Goal: Information Seeking & Learning: Learn about a topic

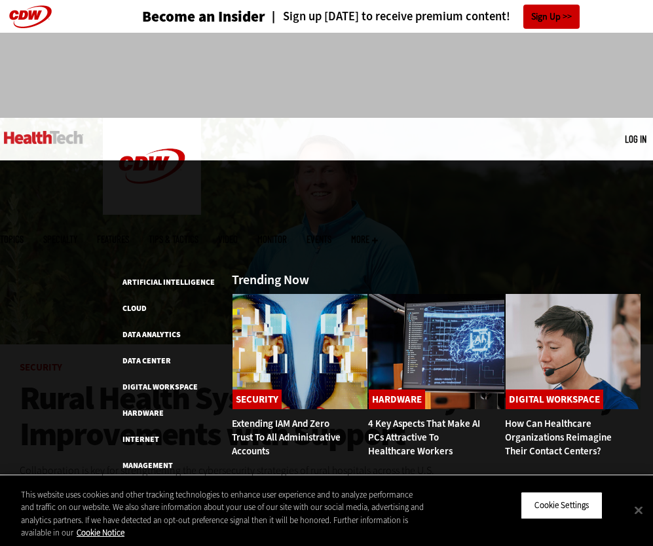
click at [24, 234] on span "Topics" at bounding box center [12, 239] width 24 height 10
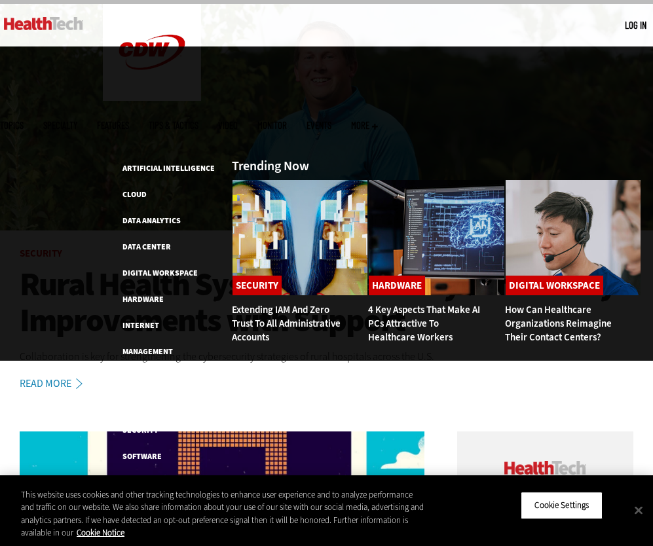
scroll to position [117, 0]
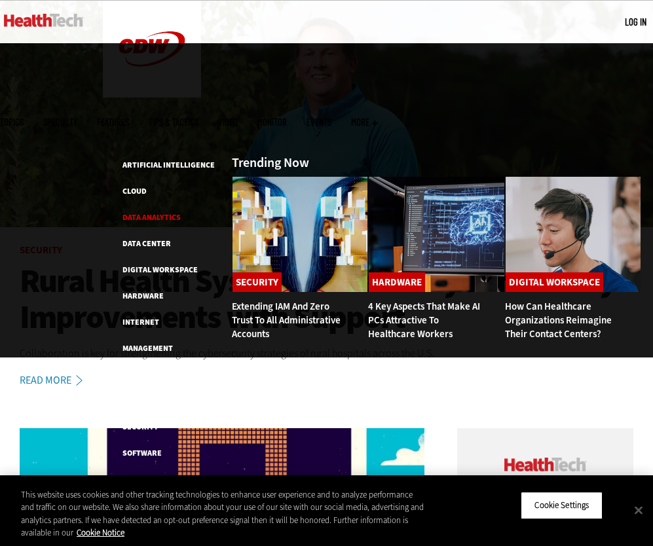
click at [141, 212] on link "Data Analytics" at bounding box center [151, 217] width 58 height 10
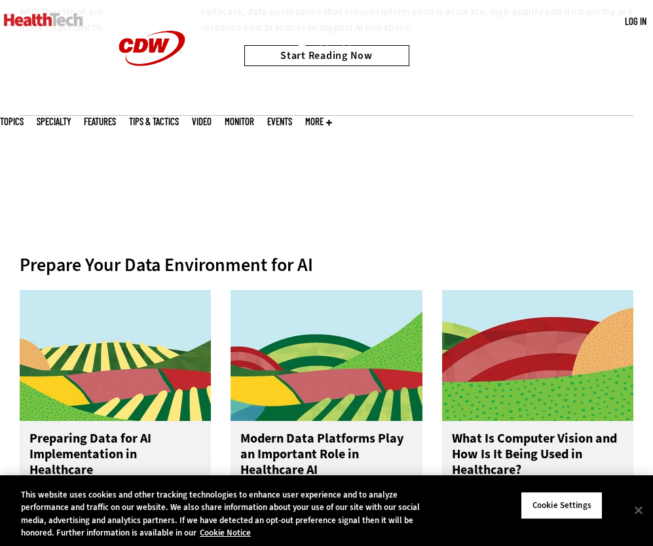
scroll to position [385, 0]
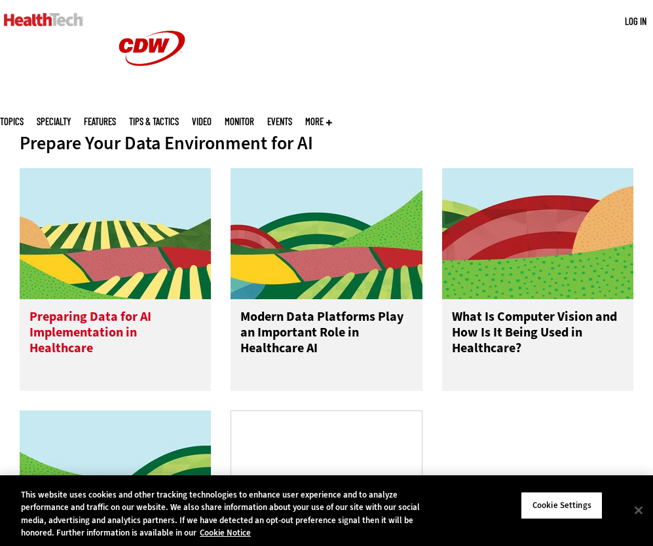
click at [129, 333] on h3 "Preparing Data for AI Implementation in Healthcare" at bounding box center [115, 335] width 172 height 52
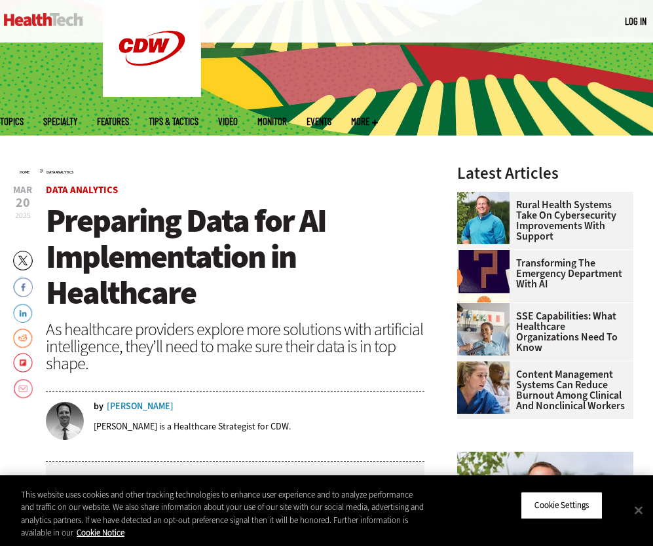
scroll to position [213, 0]
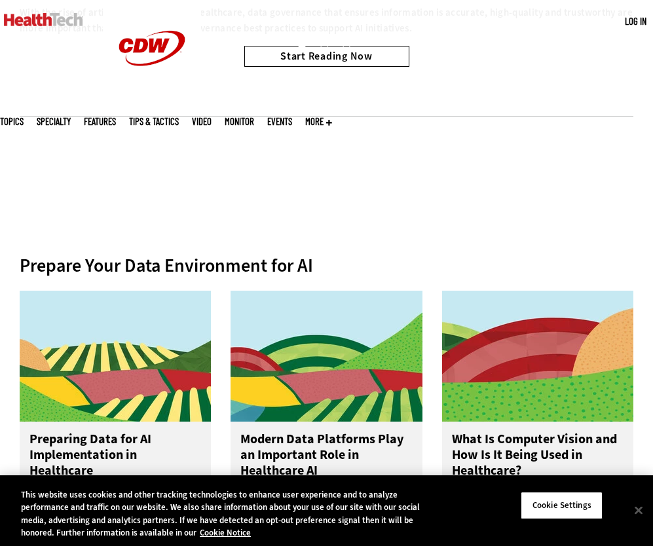
scroll to position [262, 0]
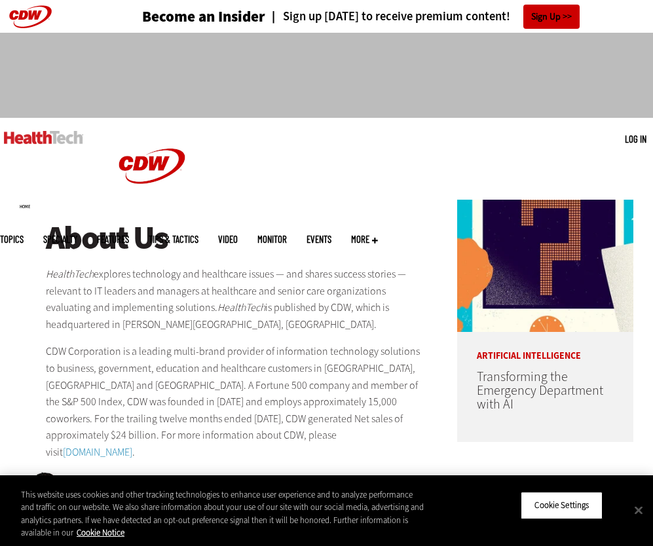
click at [378, 234] on span "More" at bounding box center [364, 239] width 27 height 10
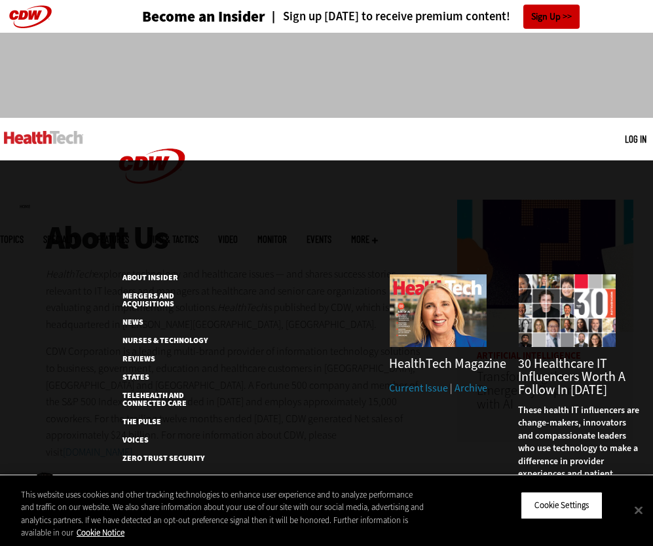
click at [24, 234] on span "Topics" at bounding box center [12, 239] width 24 height 10
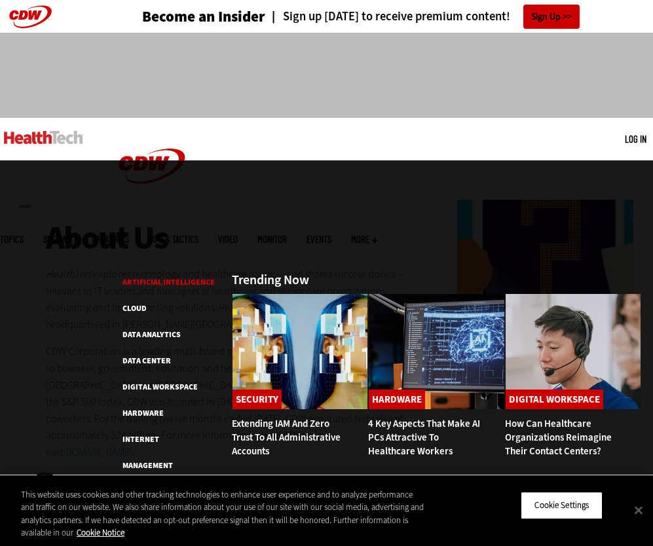
click at [145, 277] on link "Artificial Intelligence" at bounding box center [168, 282] width 92 height 10
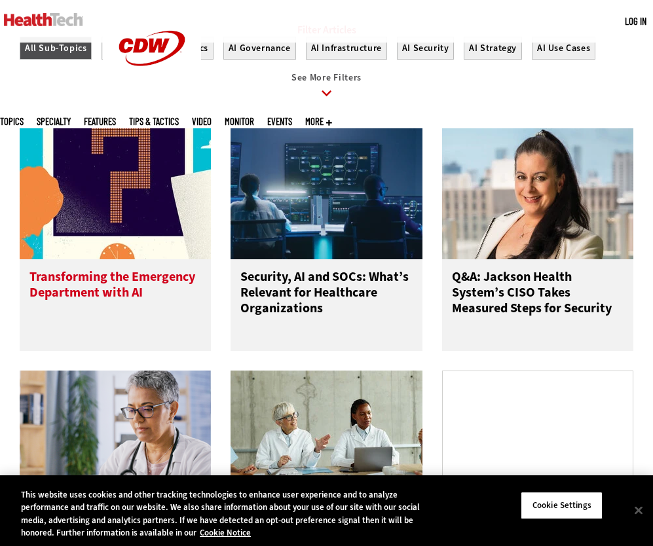
scroll to position [473, 0]
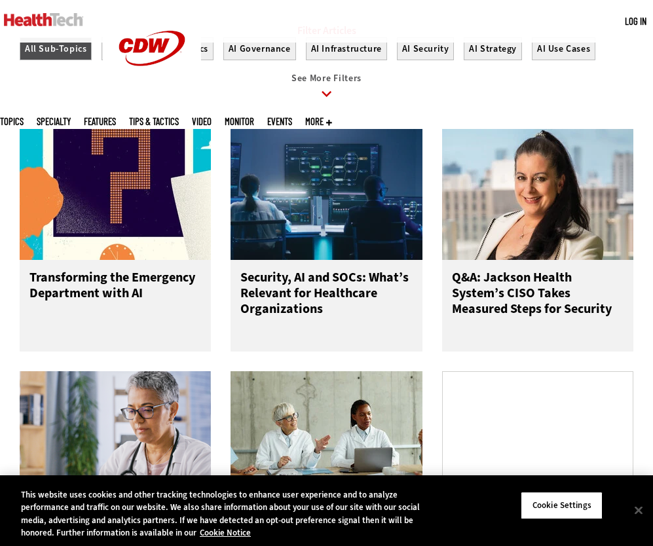
click at [322, 101] on icon at bounding box center [327, 94] width 30 height 30
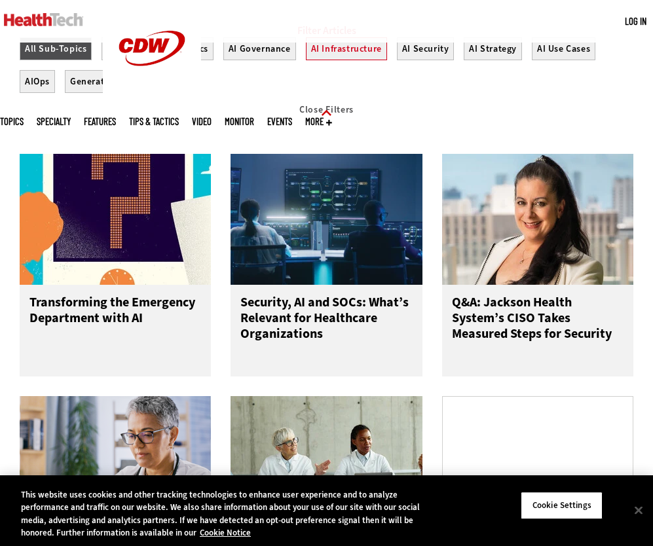
click at [310, 60] on button "AI Infrastructure" at bounding box center [346, 48] width 81 height 23
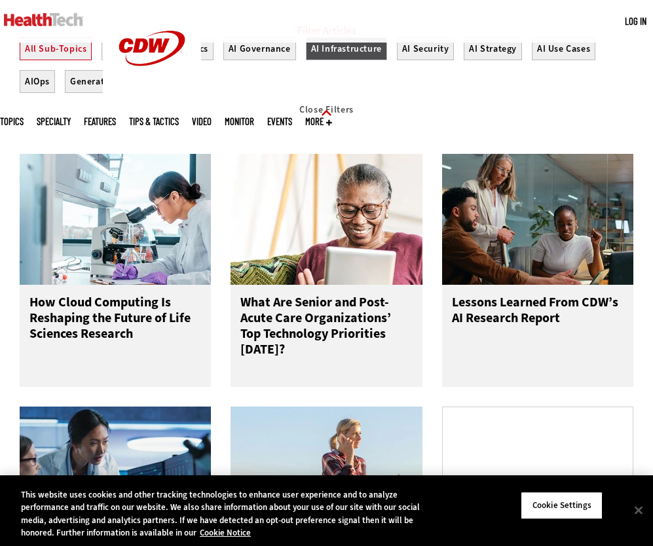
click at [73, 60] on button "All Sub-Topics" at bounding box center [56, 48] width 72 height 23
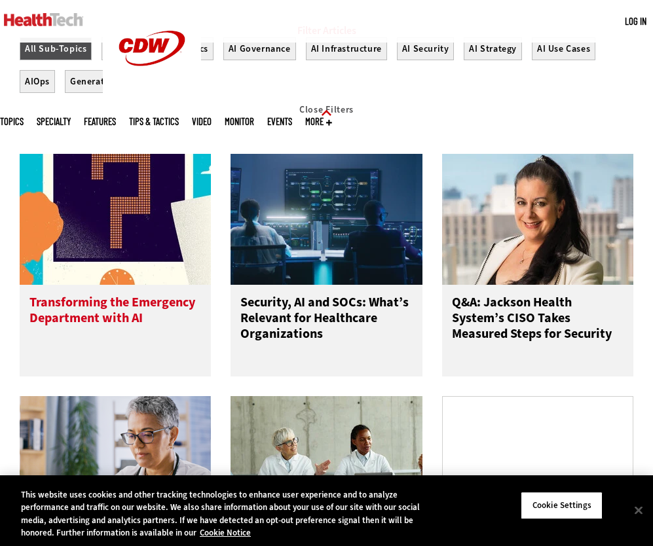
click at [162, 215] on img at bounding box center [115, 219] width 191 height 131
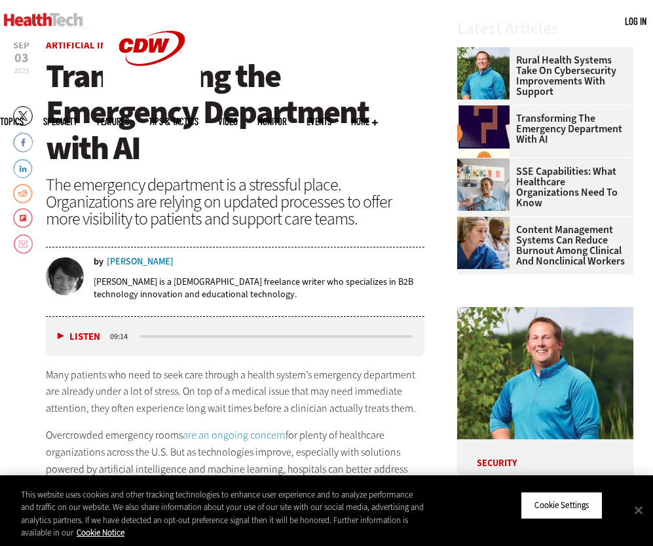
scroll to position [408, 0]
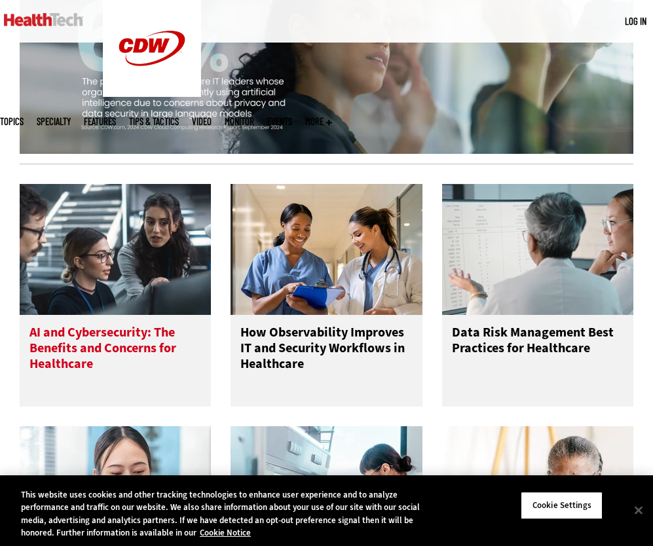
scroll to position [1384, 0]
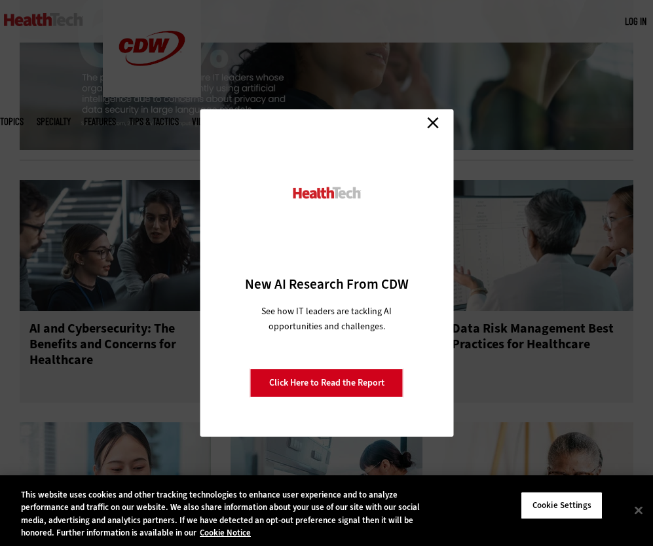
click at [437, 128] on link "Close" at bounding box center [433, 123] width 20 height 20
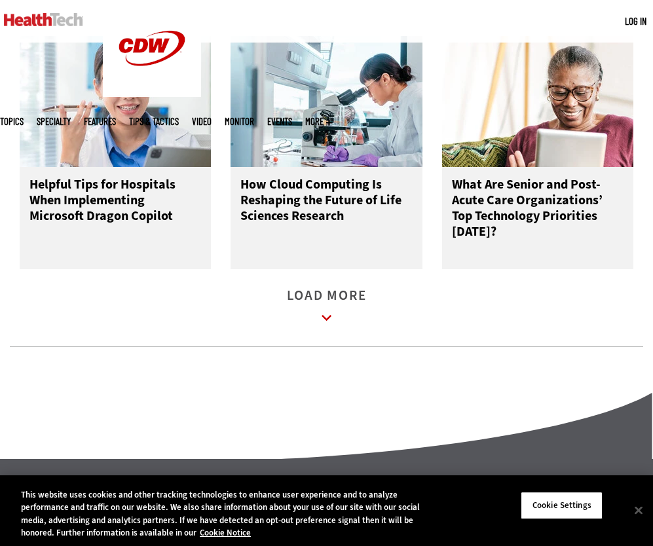
scroll to position [1846, 0]
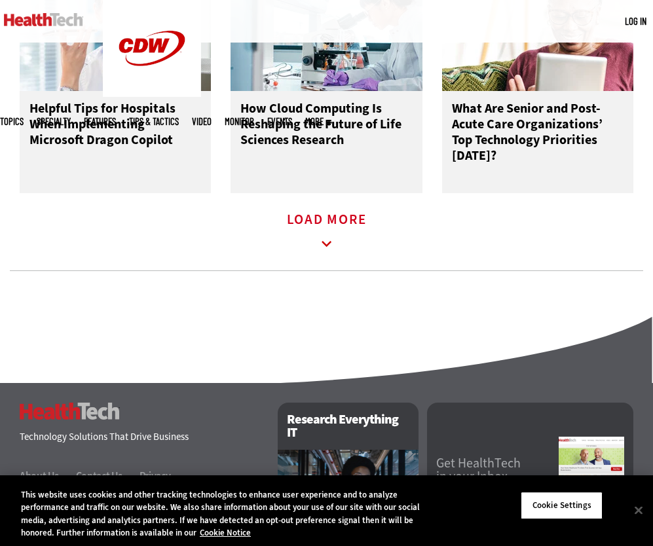
click at [351, 247] on link "Load More" at bounding box center [327, 233] width 80 height 36
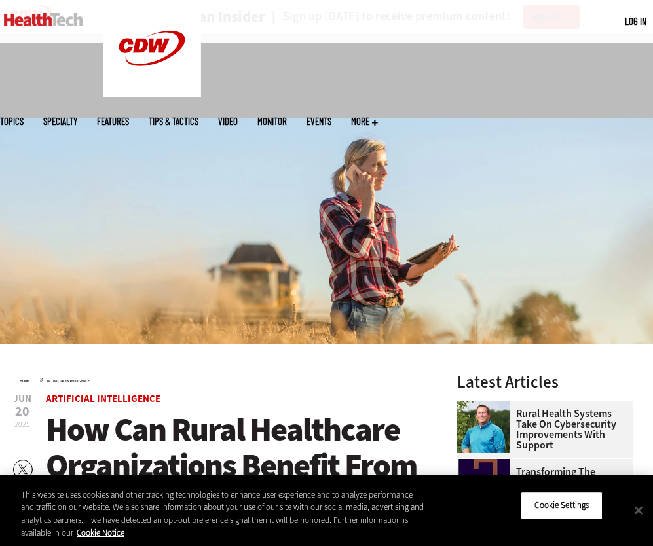
scroll to position [270, 0]
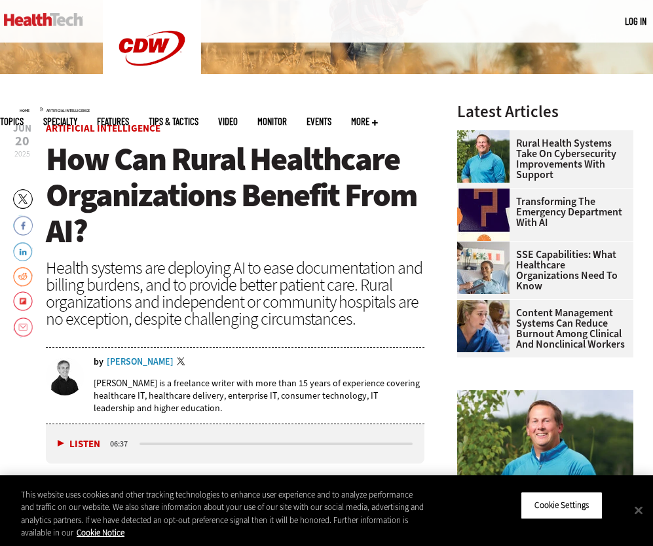
click at [89, 111] on link "Artificial Intelligence" at bounding box center [67, 110] width 43 height 5
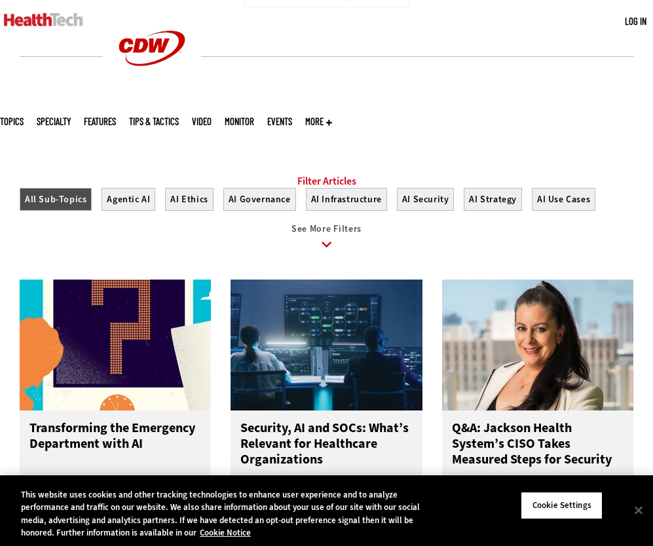
scroll to position [339, 0]
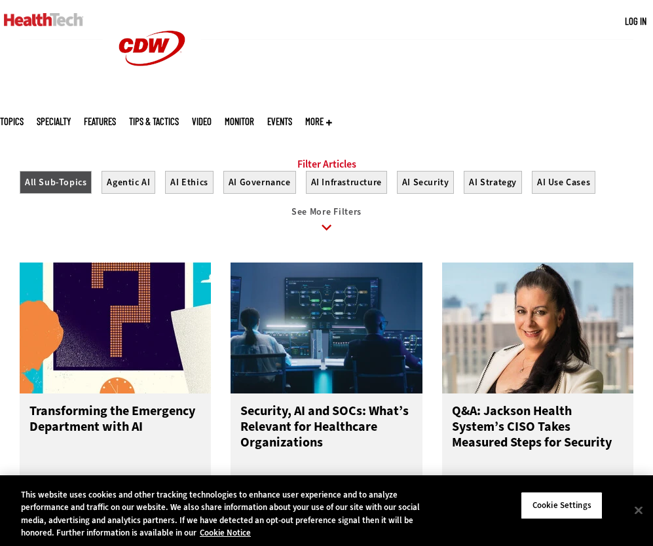
click at [398, 243] on link "See More Filters" at bounding box center [327, 225] width 614 height 36
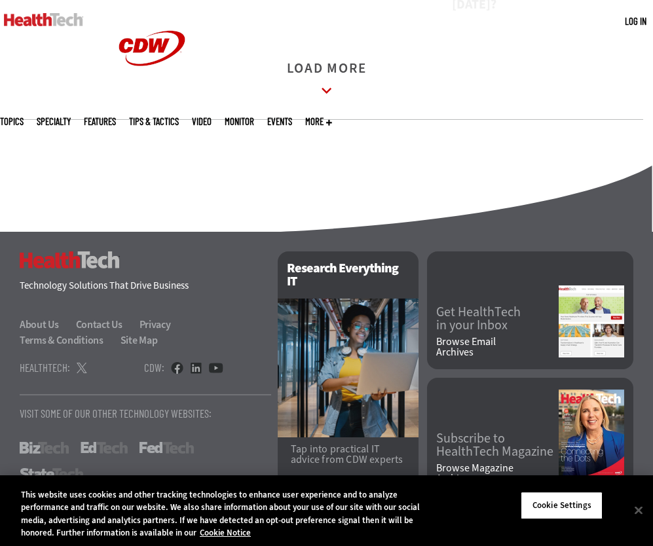
click at [310, 100] on link "Load More" at bounding box center [327, 82] width 80 height 36
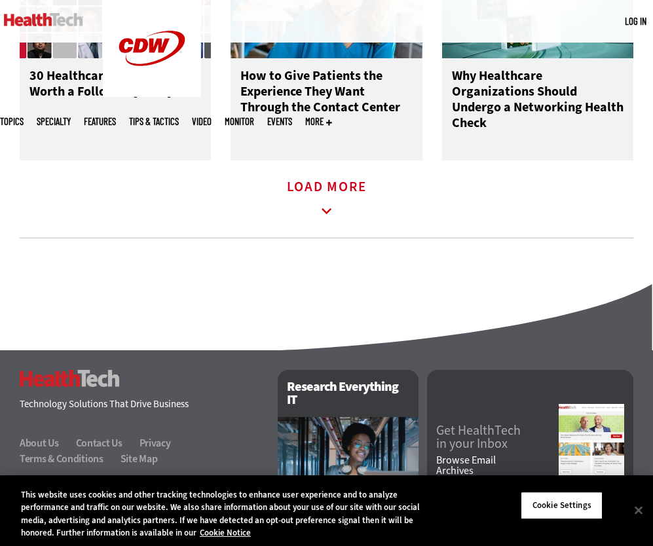
click at [306, 201] on link "Load More" at bounding box center [327, 200] width 80 height 36
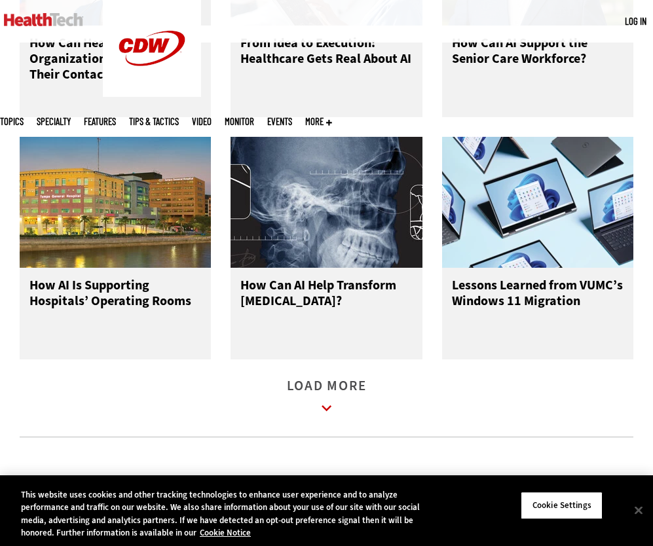
scroll to position [3552, 0]
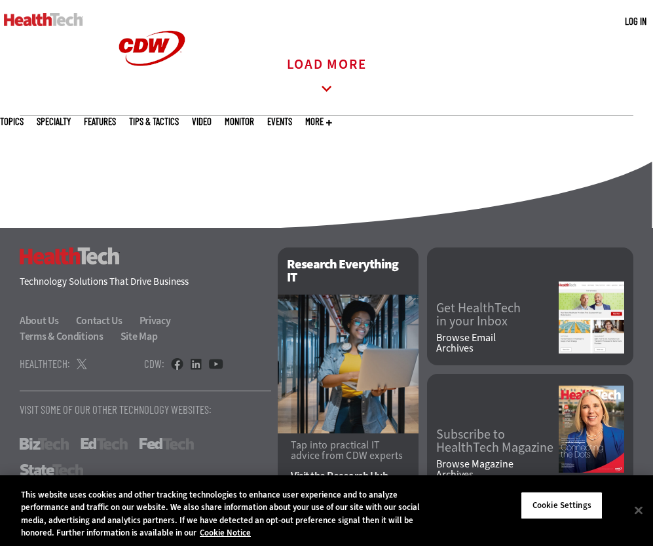
click at [303, 84] on link "Load More" at bounding box center [327, 78] width 80 height 36
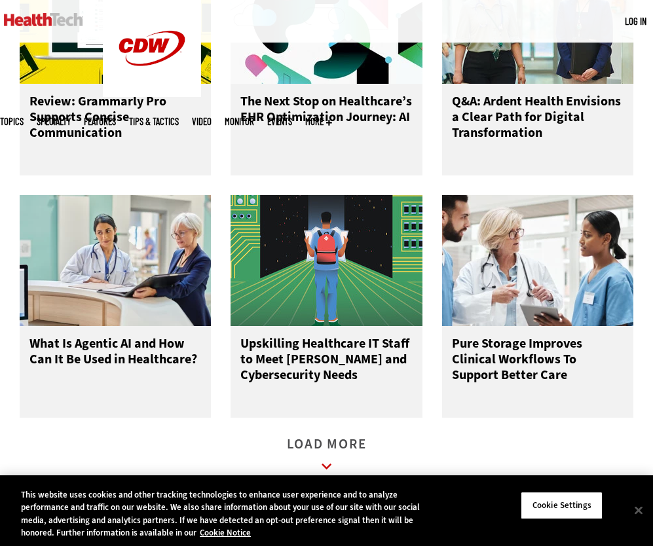
scroll to position [4021, 0]
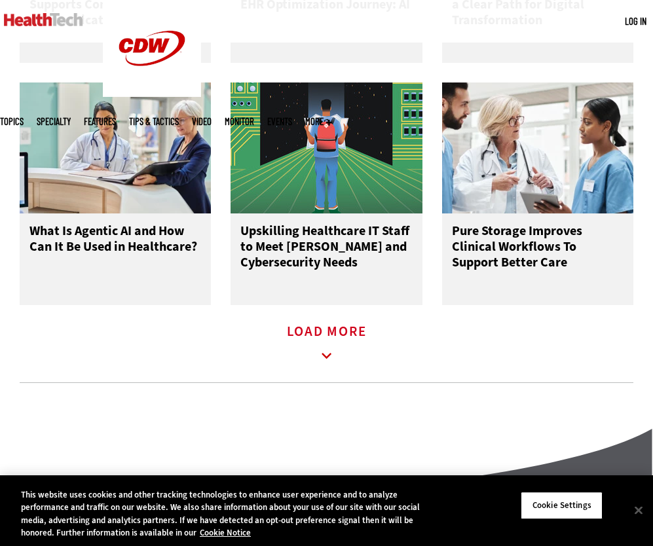
click at [316, 347] on link "Load More" at bounding box center [327, 345] width 80 height 36
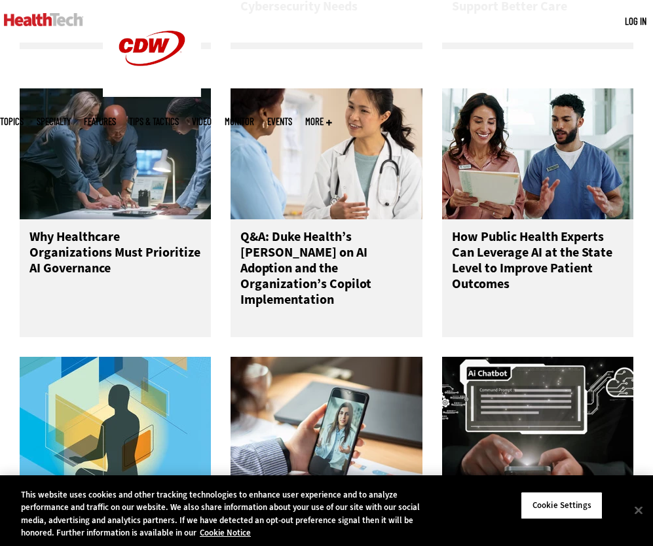
scroll to position [3977, 0]
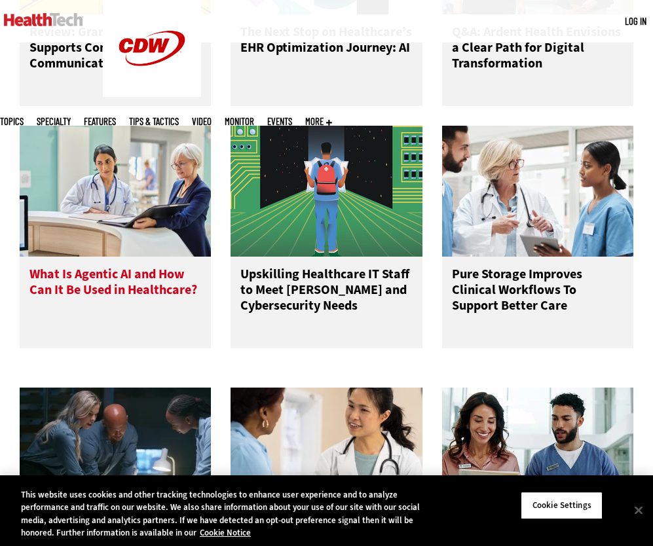
click at [143, 257] on img at bounding box center [115, 191] width 191 height 131
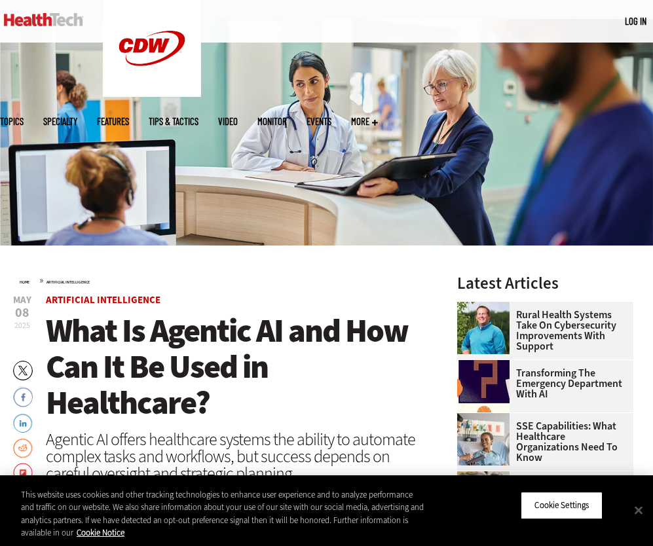
scroll to position [259, 0]
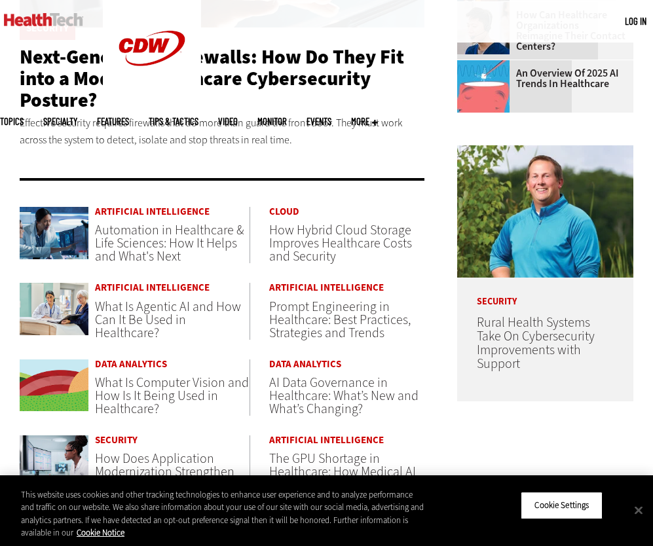
scroll to position [590, 0]
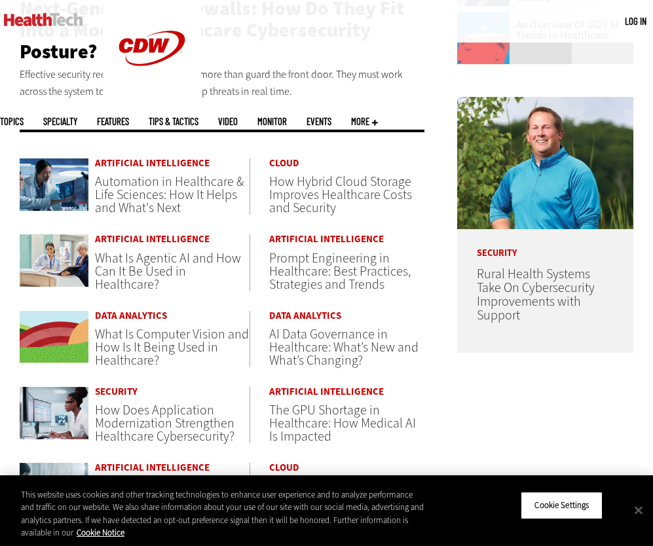
click at [164, 206] on span "Automation in Healthcare & Life Sciences: How It Helps and What's Next" at bounding box center [169, 195] width 149 height 44
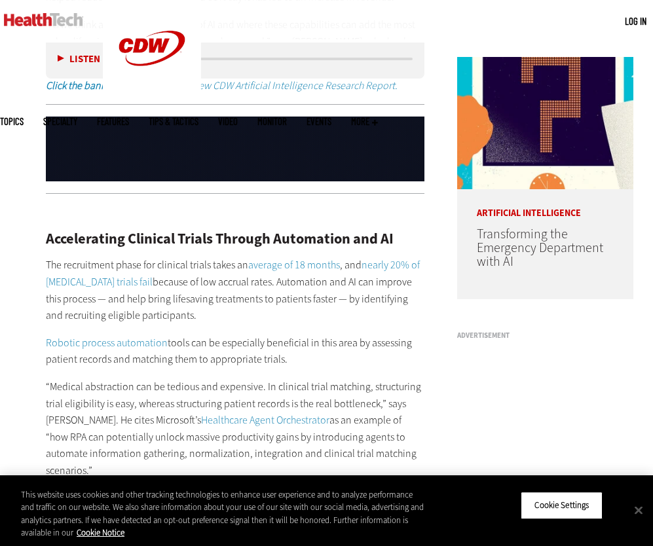
scroll to position [980, 0]
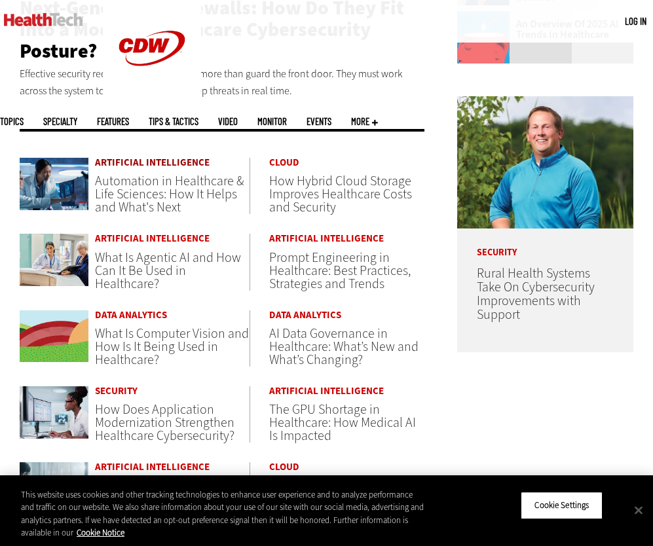
scroll to position [864, 0]
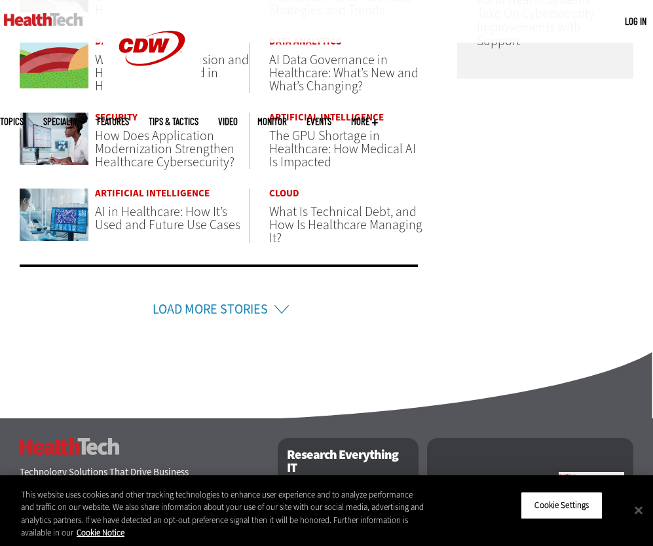
click at [215, 311] on link "Load More Stories" at bounding box center [210, 310] width 115 height 18
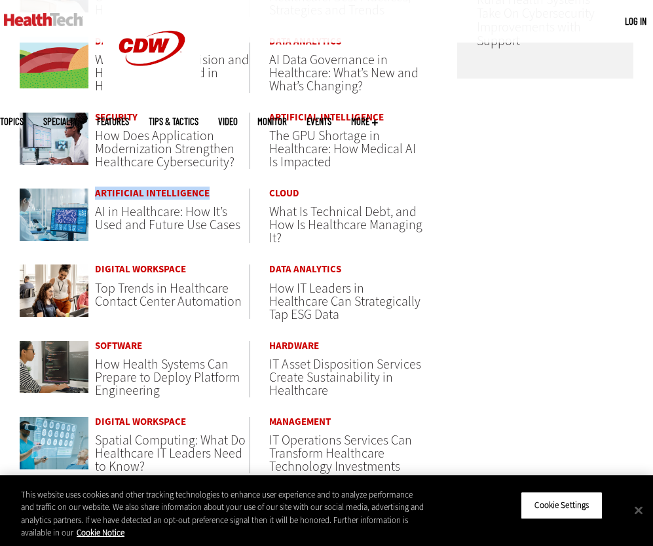
click at [129, 230] on span "AI in Healthcare: How It’s Used and Future Use Cases" at bounding box center [167, 218] width 145 height 31
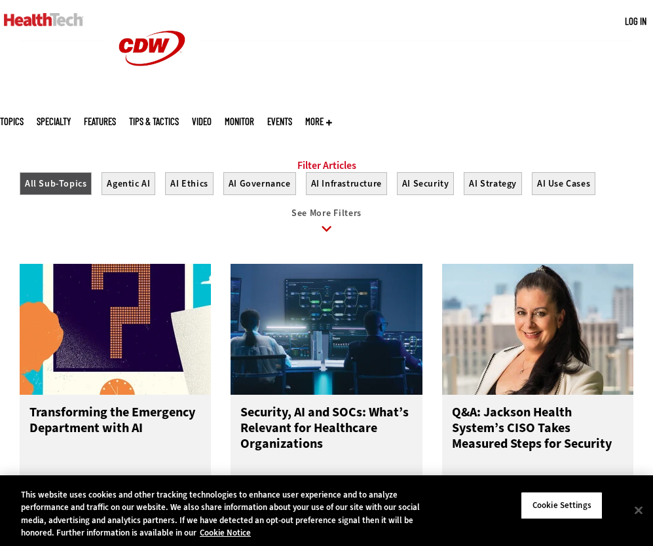
scroll to position [136, 0]
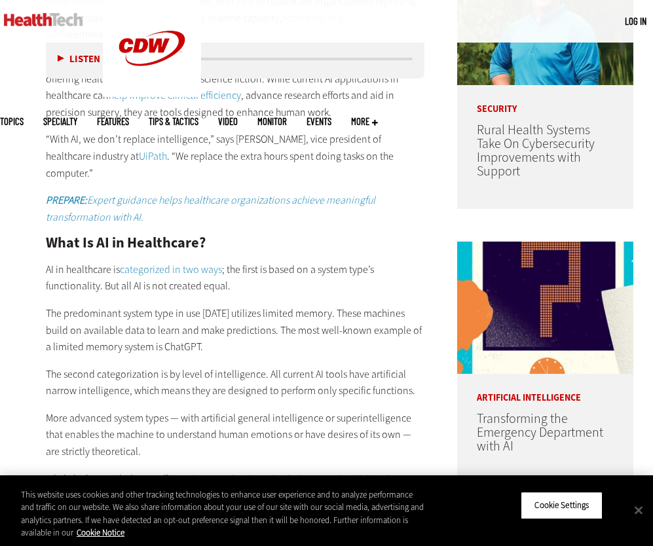
scroll to position [887, 0]
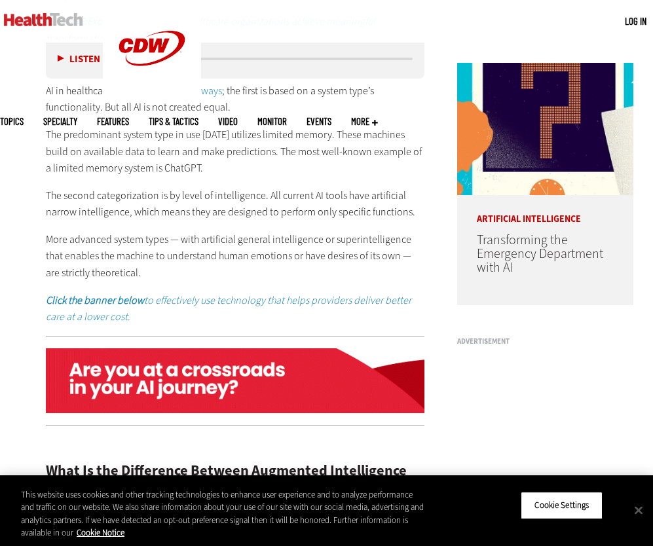
click at [143, 261] on p "More advanced system types — with artificial general intelligence or superintel…" at bounding box center [235, 256] width 378 height 50
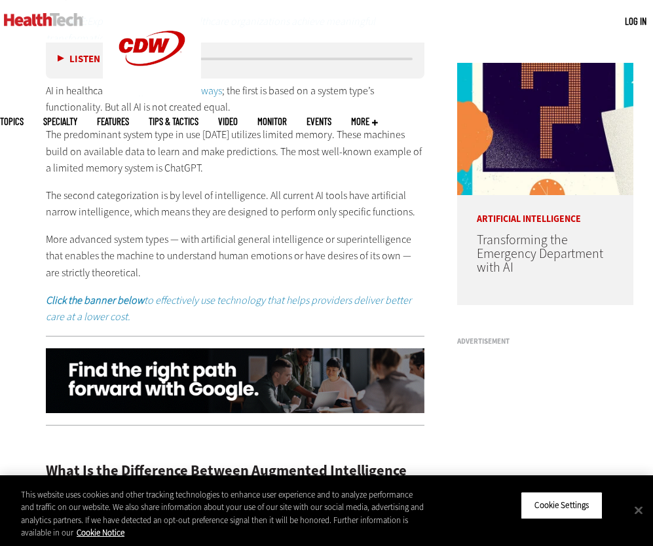
click at [144, 225] on div "The healthcare industry is using artificial intelligence to elevate patient car…" at bounding box center [235, 62] width 378 height 528
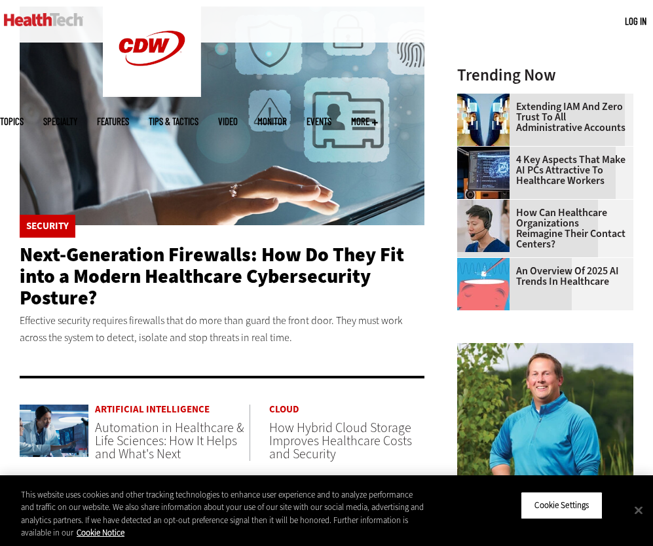
scroll to position [95, 0]
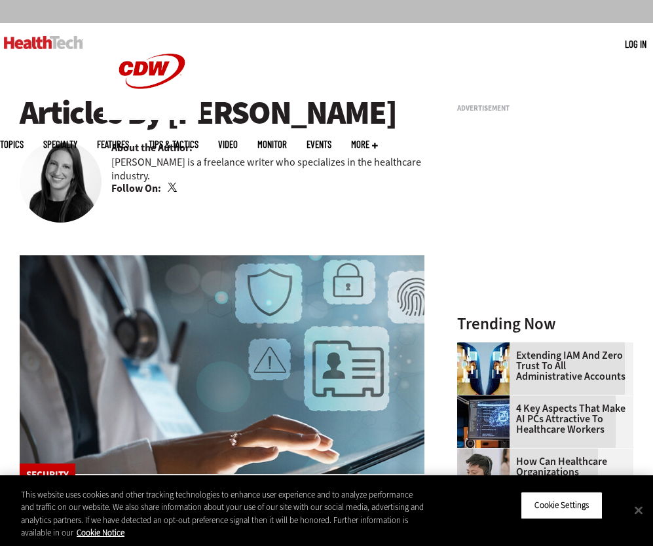
drag, startPoint x: 181, startPoint y: 110, endPoint x: 327, endPoint y: 112, distance: 146.0
click at [327, 112] on h1 "Articles By [PERSON_NAME]" at bounding box center [222, 113] width 405 height 36
copy h1 "[PERSON_NAME]"
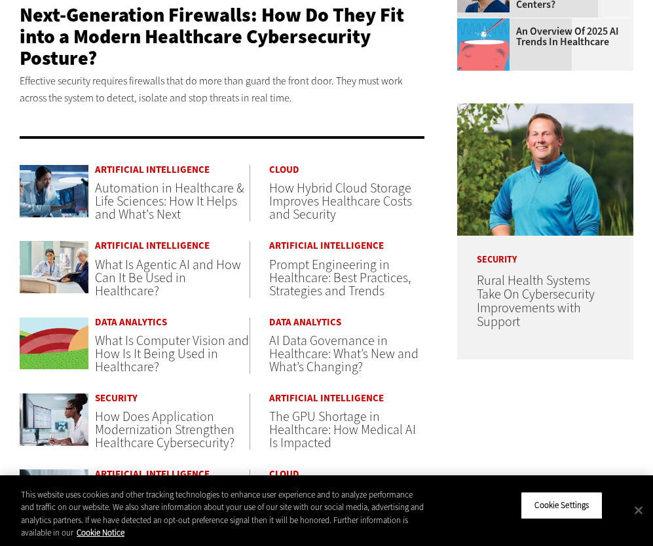
scroll to position [677, 0]
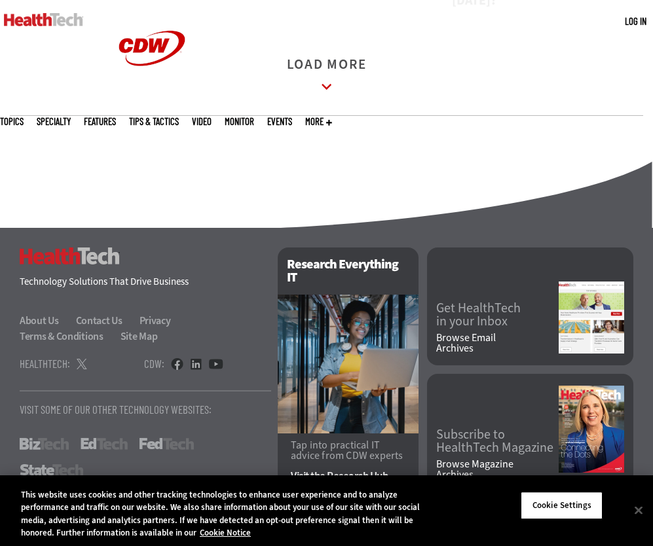
scroll to position [1983, 0]
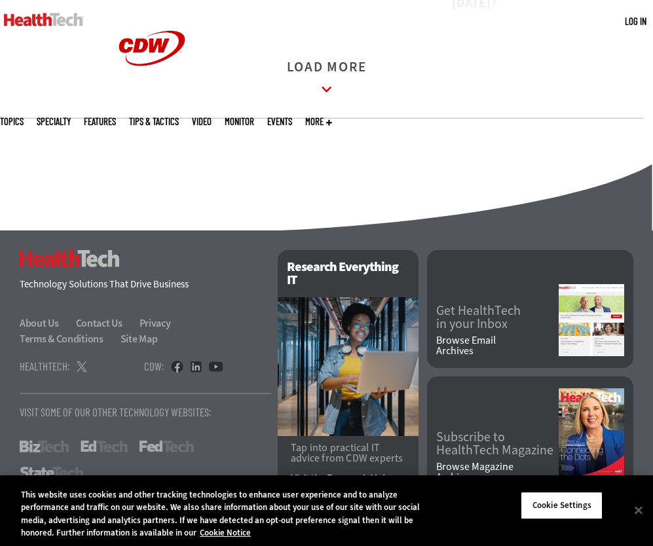
scroll to position [2012, 0]
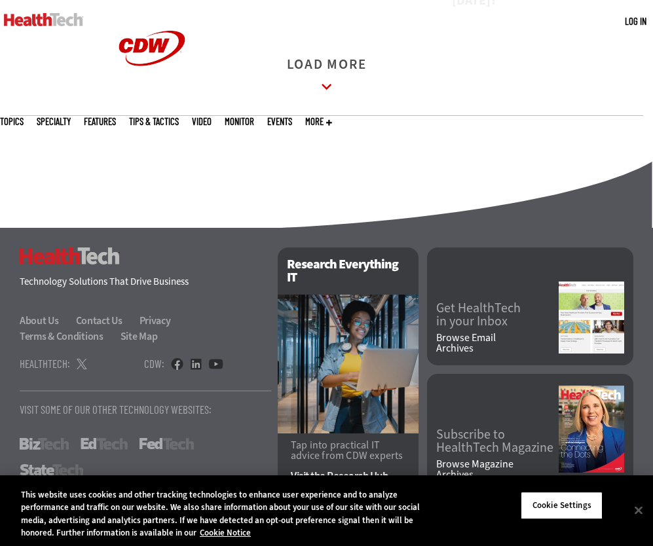
click at [317, 62] on link "Load More" at bounding box center [327, 78] width 80 height 36
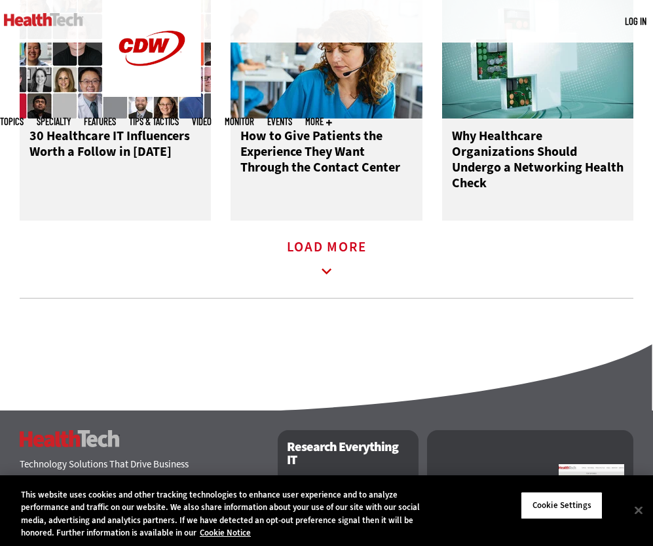
scroll to position [2762, 0]
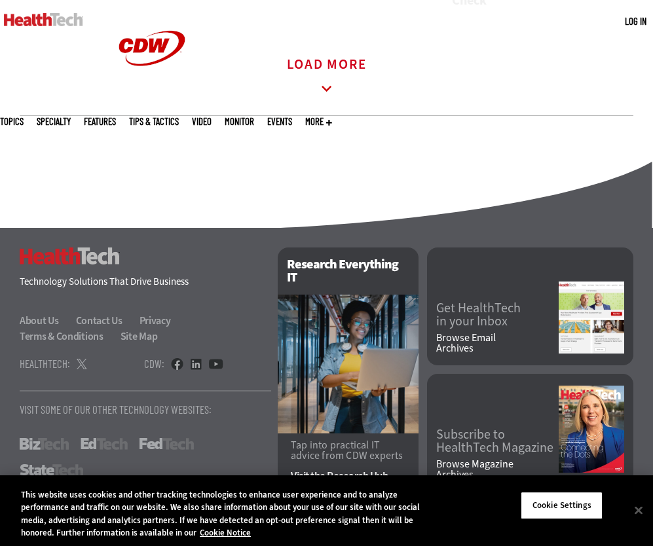
click at [339, 83] on icon at bounding box center [327, 89] width 30 height 30
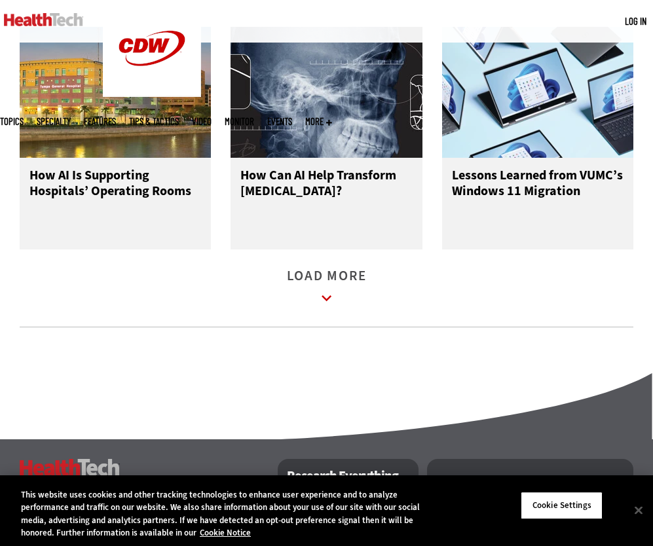
scroll to position [3519, 0]
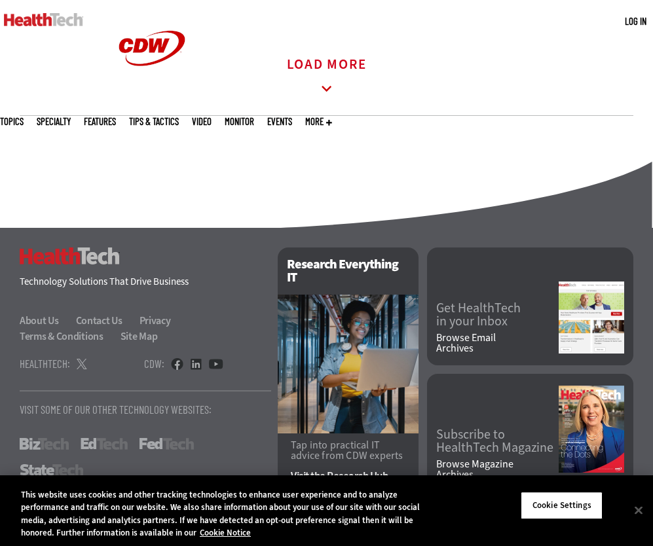
click at [314, 69] on link "Load More" at bounding box center [327, 78] width 80 height 36
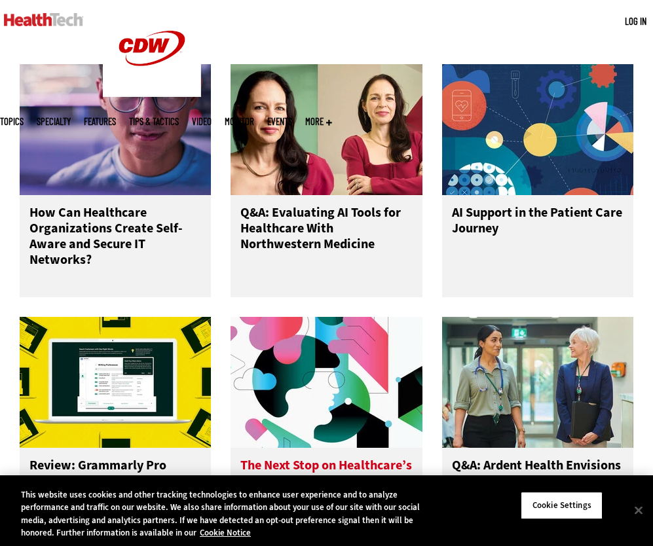
scroll to position [4276, 0]
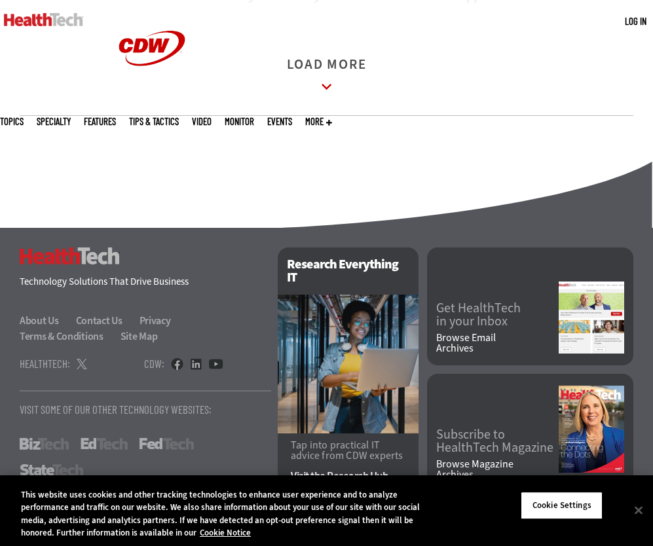
click at [316, 77] on icon at bounding box center [327, 89] width 30 height 30
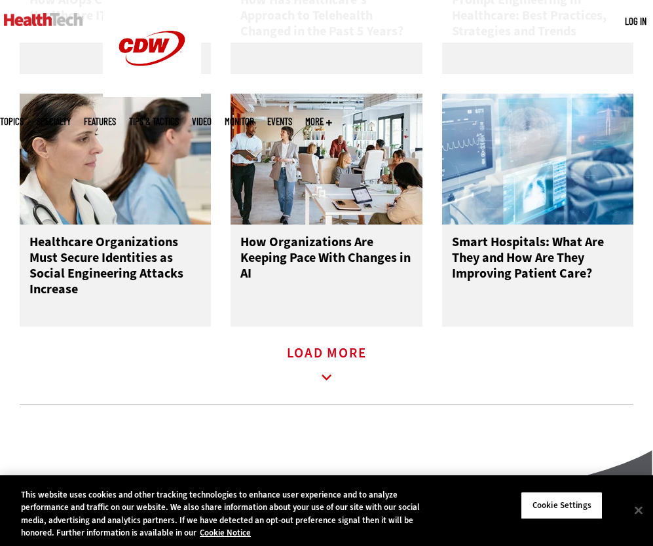
scroll to position [5043, 0]
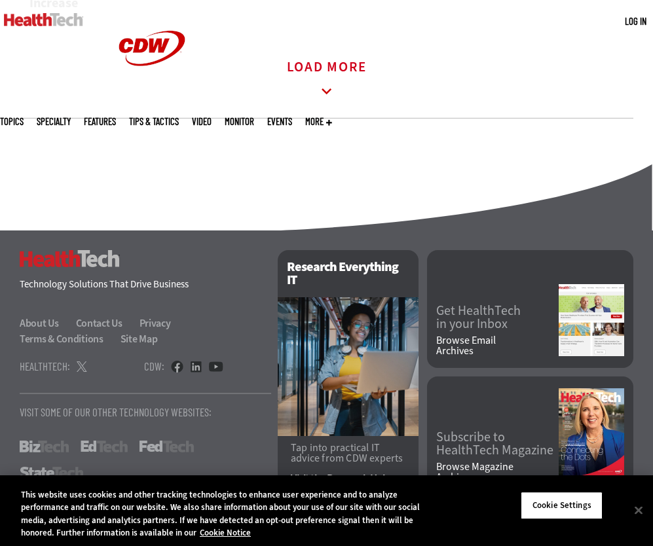
click at [310, 62] on link "Load More" at bounding box center [327, 80] width 80 height 36
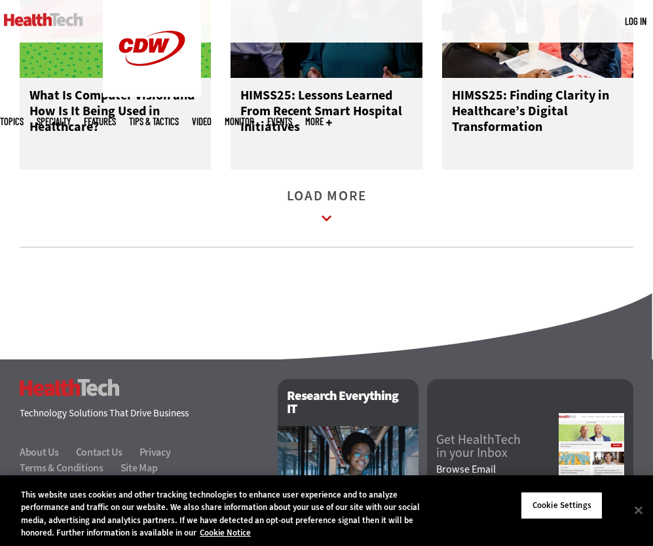
scroll to position [5790, 0]
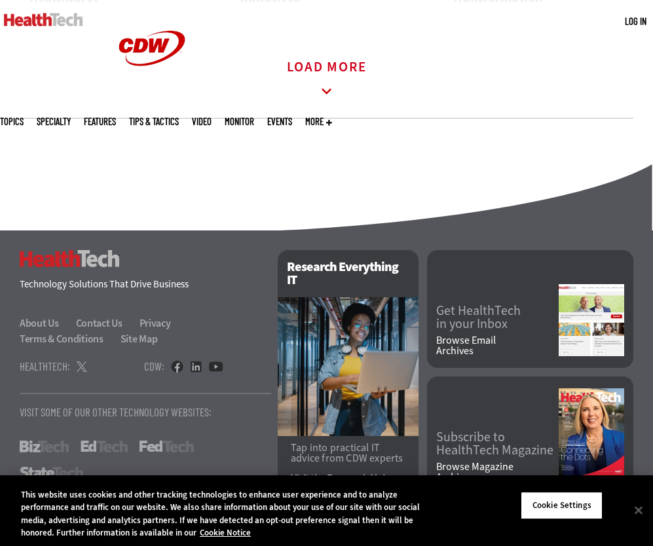
click at [320, 62] on link "Load More" at bounding box center [327, 80] width 80 height 36
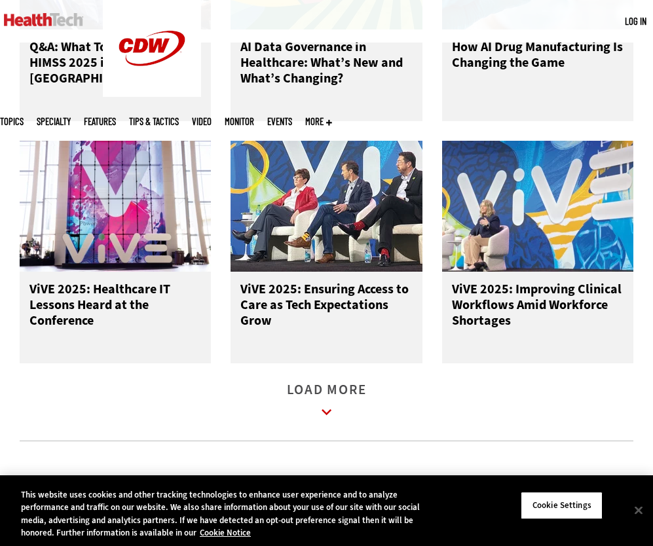
scroll to position [6338, 0]
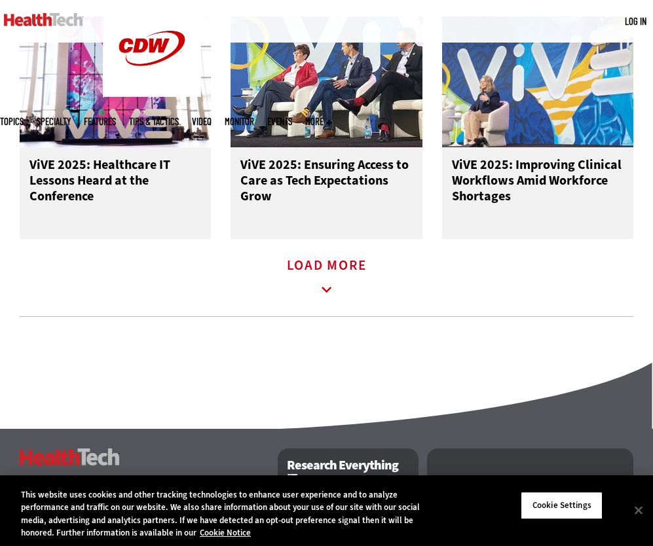
click at [320, 266] on link "Load More" at bounding box center [327, 279] width 80 height 36
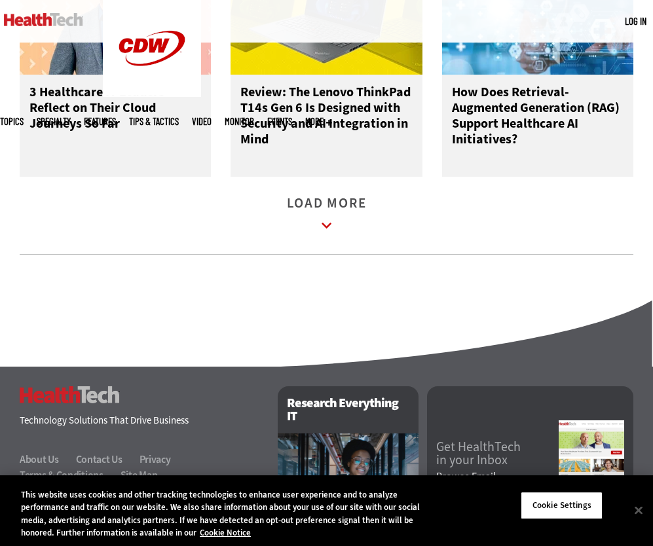
scroll to position [7304, 0]
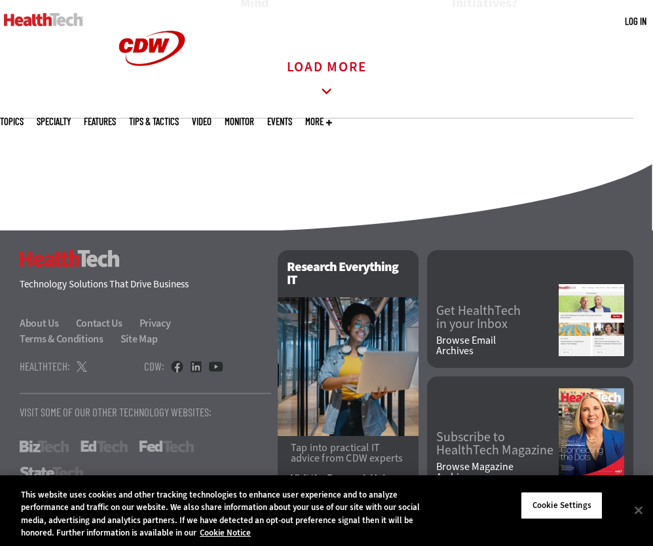
click at [318, 62] on link "Load More" at bounding box center [327, 80] width 80 height 36
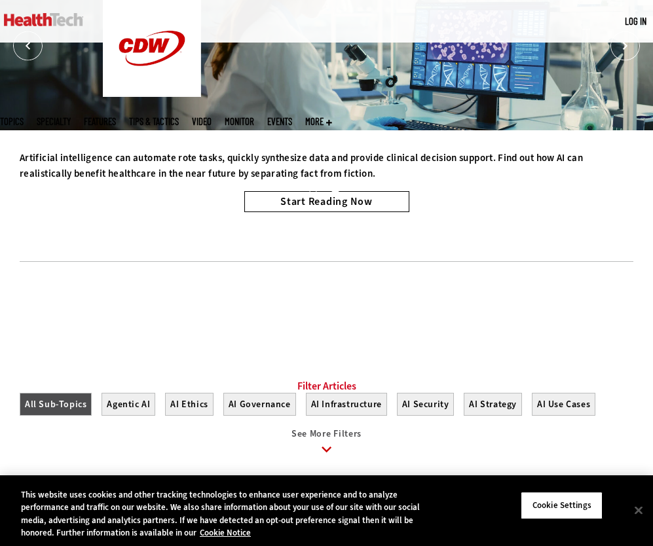
scroll to position [0, 0]
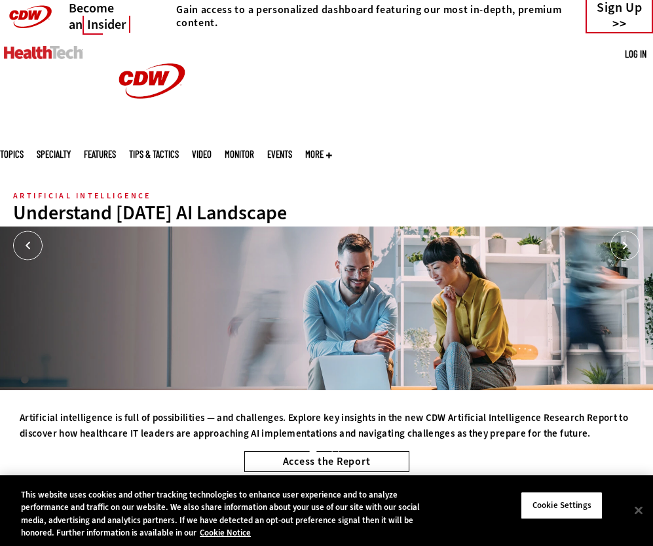
scroll to position [304, 0]
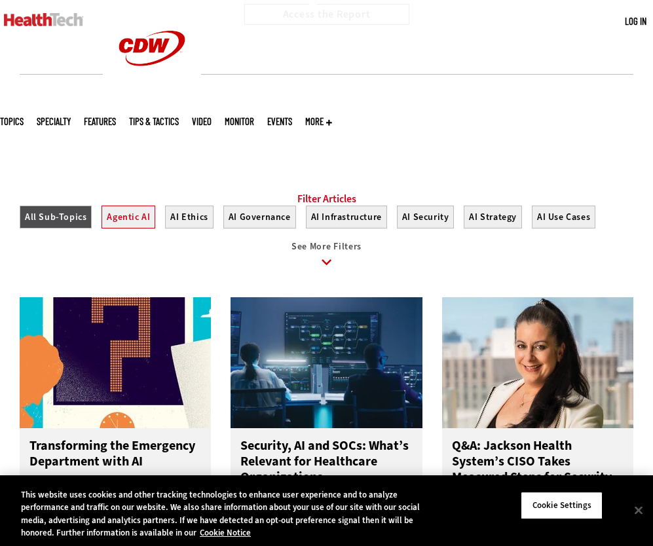
click at [138, 228] on button "Agentic AI" at bounding box center [128, 217] width 54 height 23
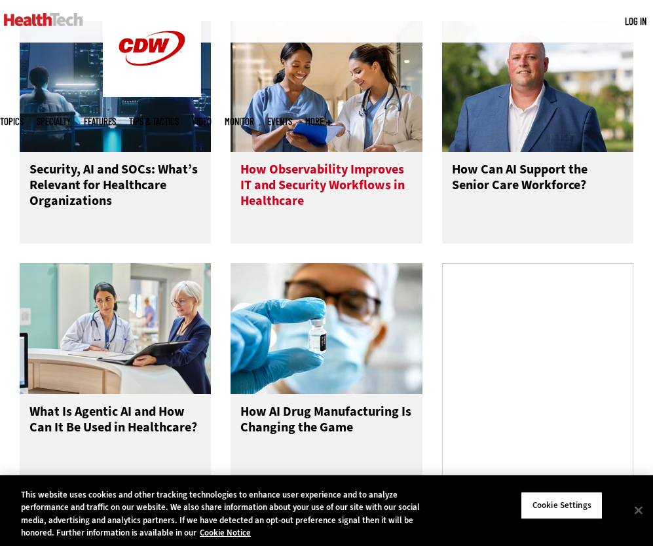
scroll to position [654, 0]
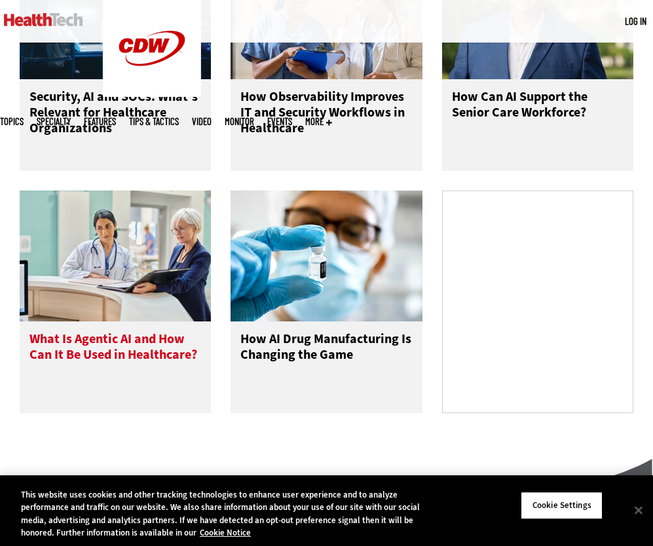
click at [157, 292] on img at bounding box center [115, 256] width 191 height 131
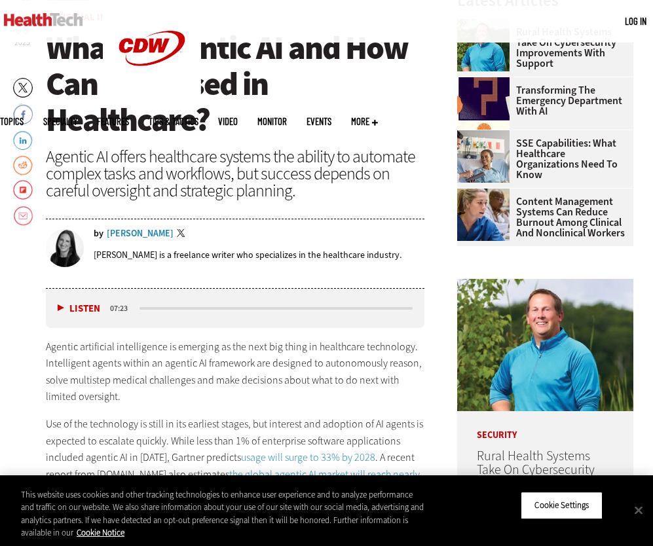
scroll to position [365, 0]
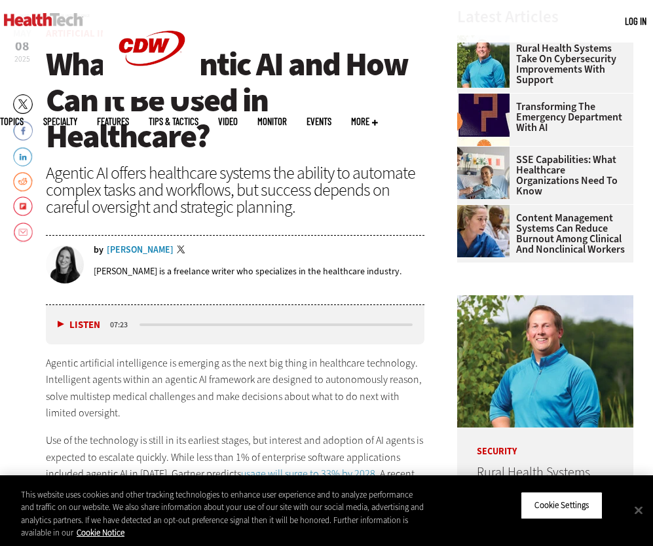
click at [121, 116] on span "What Is Agentic AI and How Can It Be Used in Healthcare?" at bounding box center [227, 100] width 362 height 115
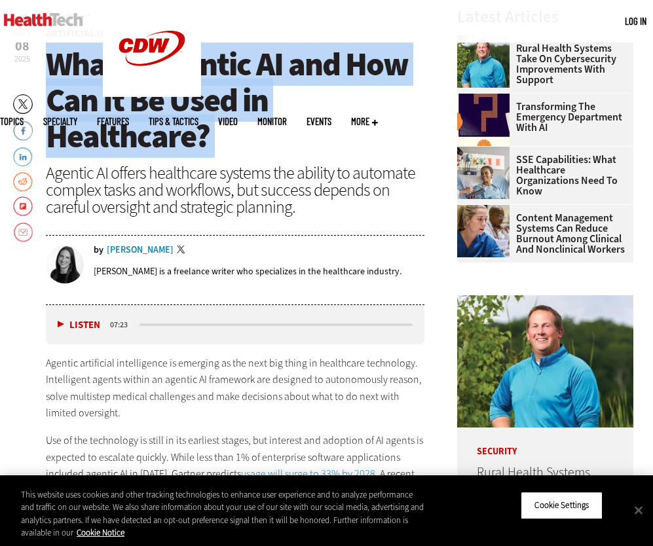
click at [121, 116] on span "What Is Agentic AI and How Can It Be Used in Healthcare?" at bounding box center [227, 100] width 362 height 115
